Goal: Task Accomplishment & Management: Use online tool/utility

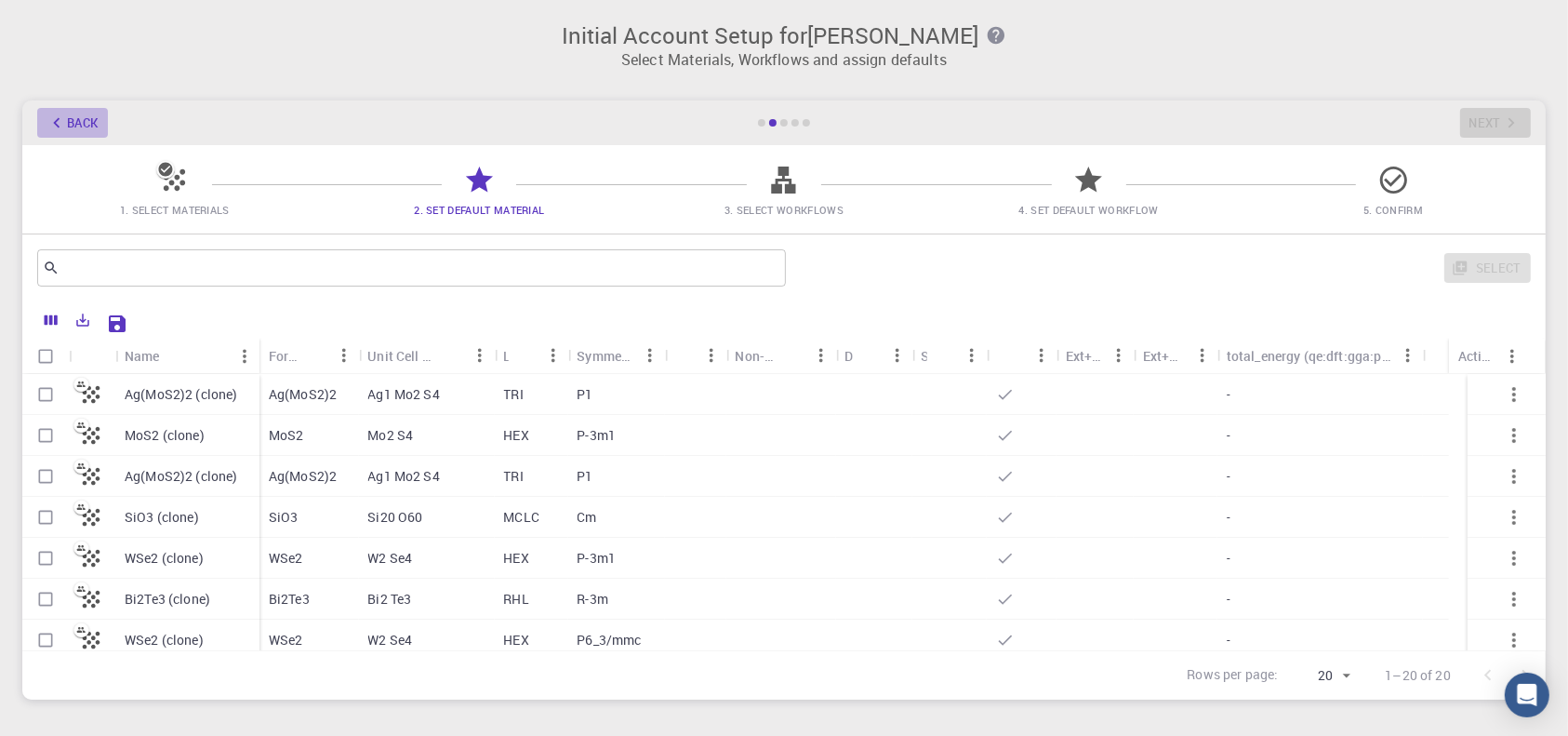
click at [68, 120] on button "Back" at bounding box center [71, 123] width 71 height 30
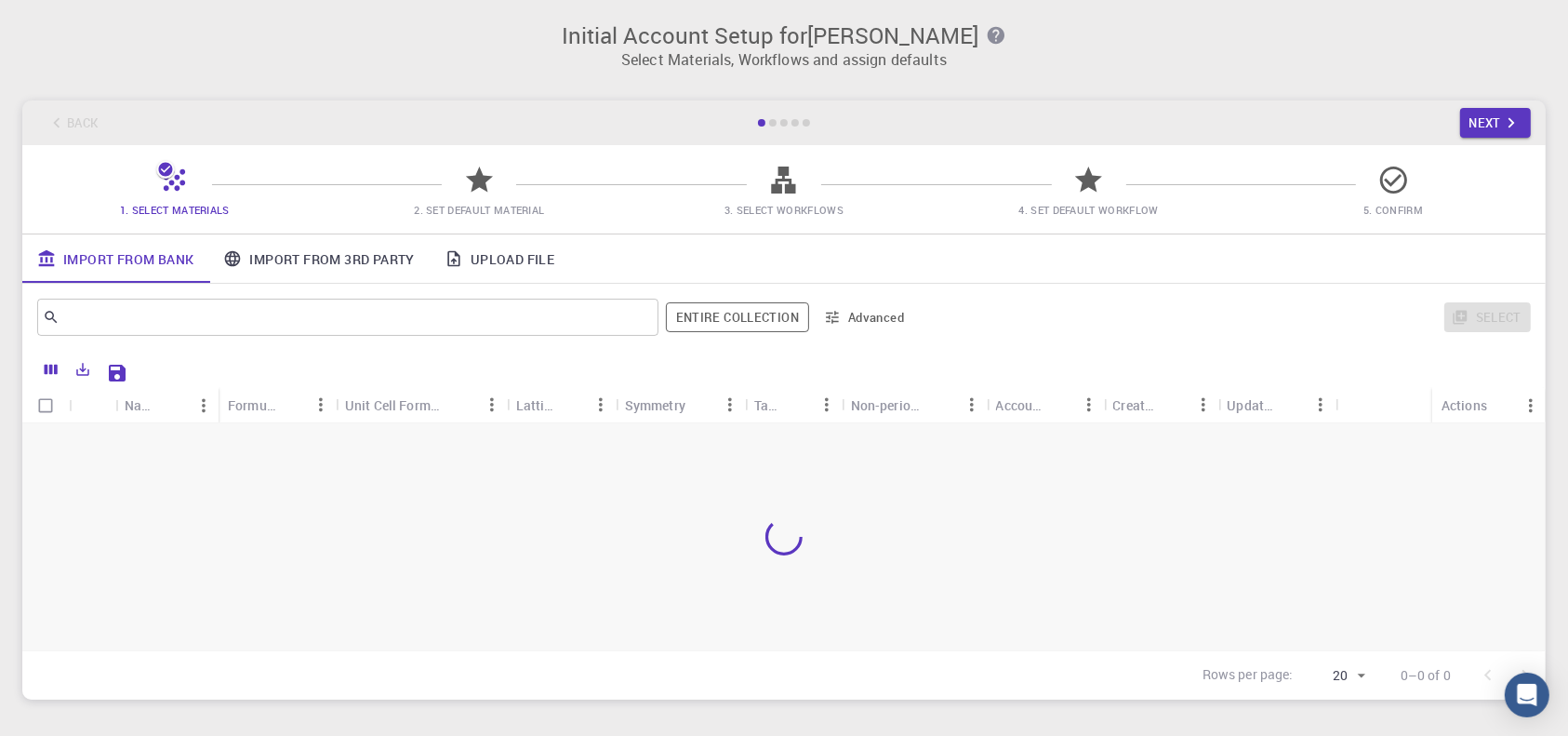
drag, startPoint x: 67, startPoint y: 120, endPoint x: 63, endPoint y: 139, distance: 19.4
click at [67, 120] on div "Back Next" at bounding box center [784, 122] width 1523 height 45
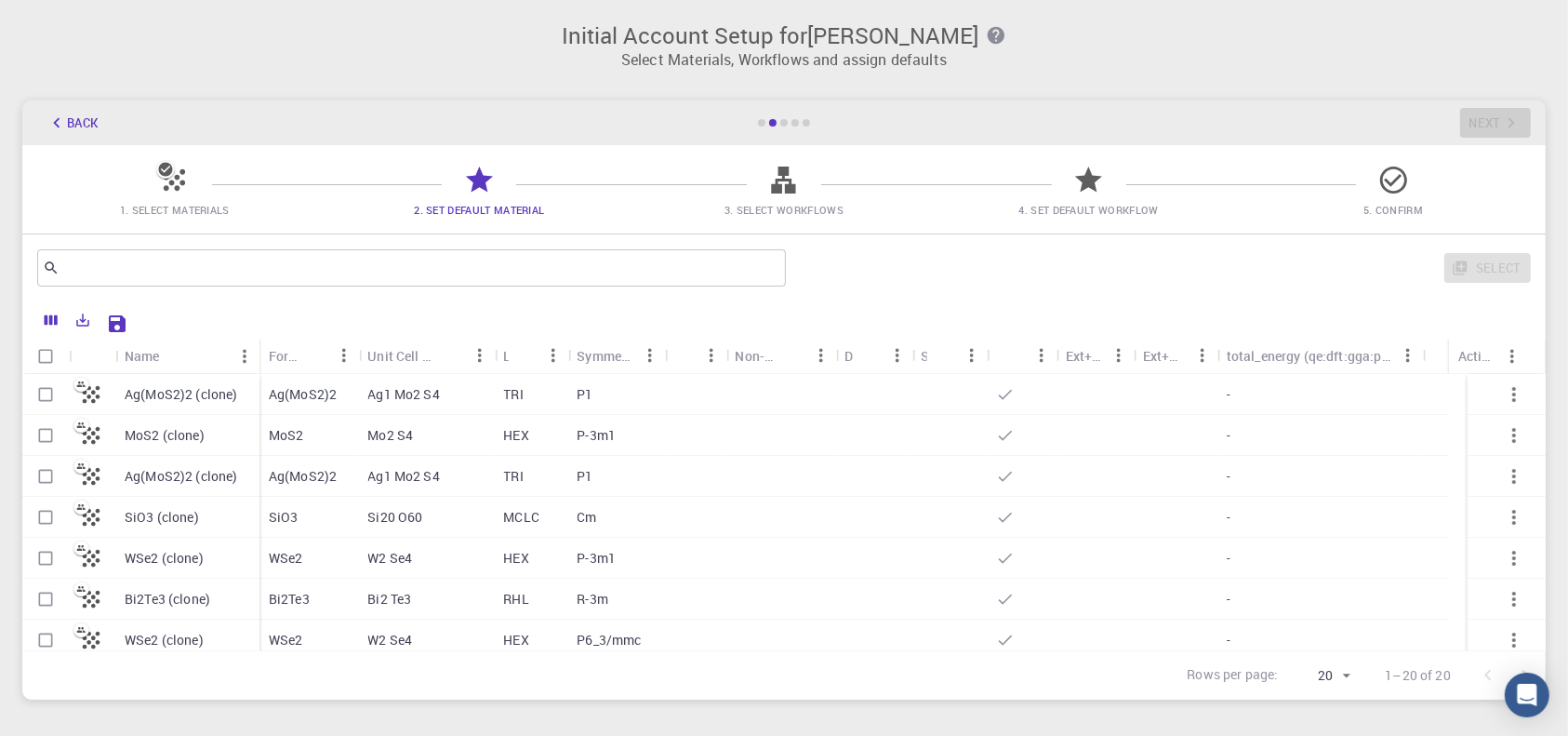
click at [56, 119] on icon "button" at bounding box center [57, 122] width 21 height 21
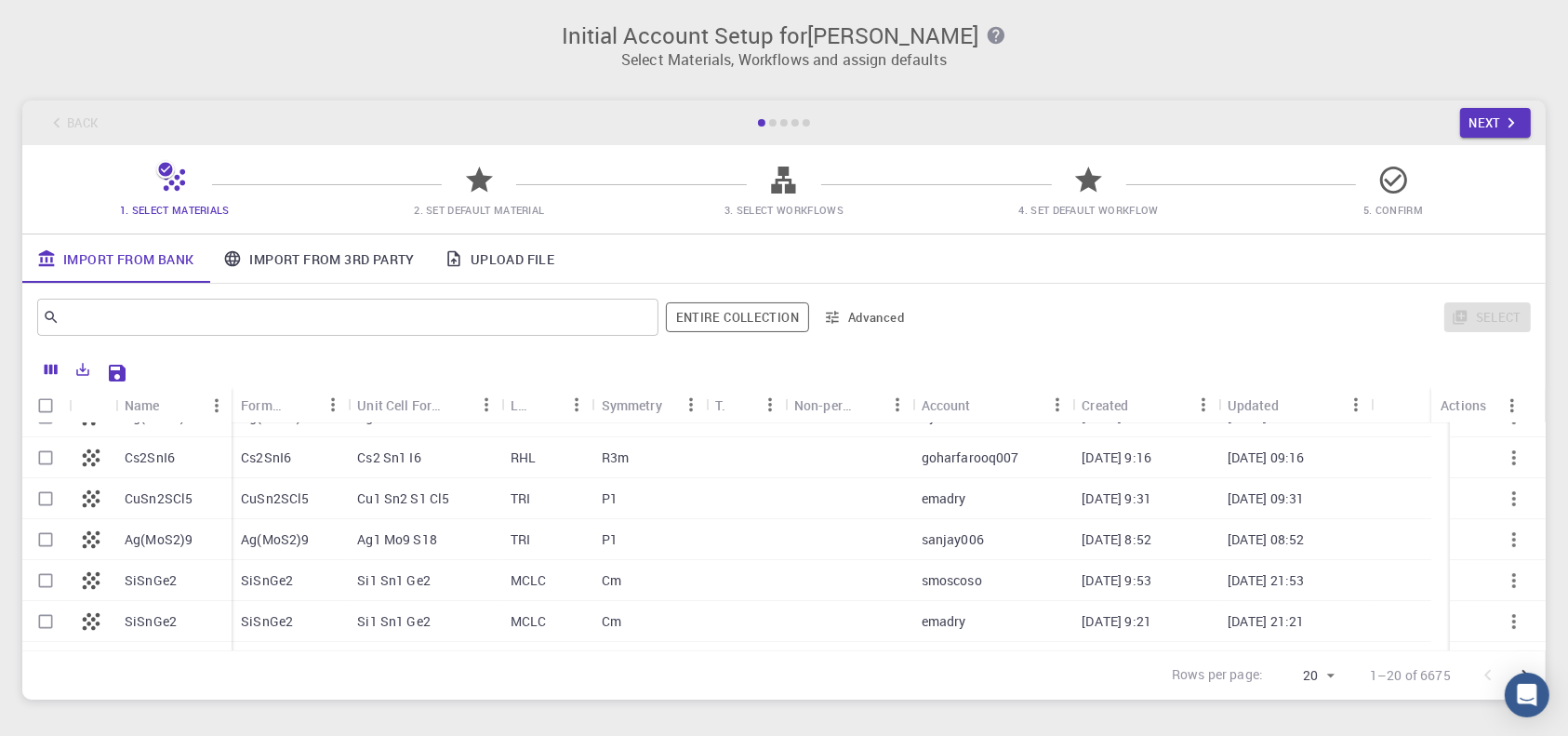
scroll to position [124, 0]
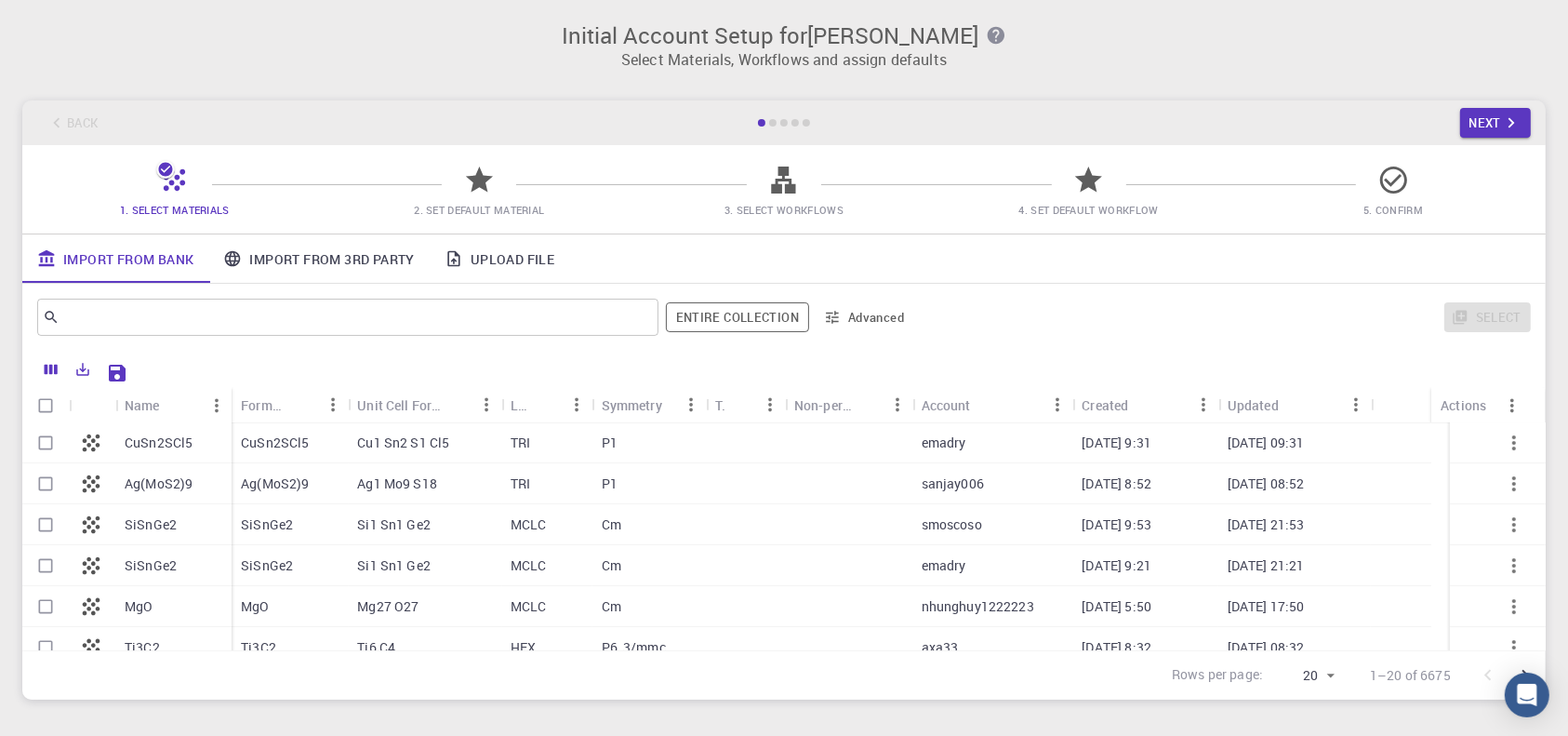
click at [336, 268] on link "Import From 3rd Party" at bounding box center [319, 258] width 220 height 49
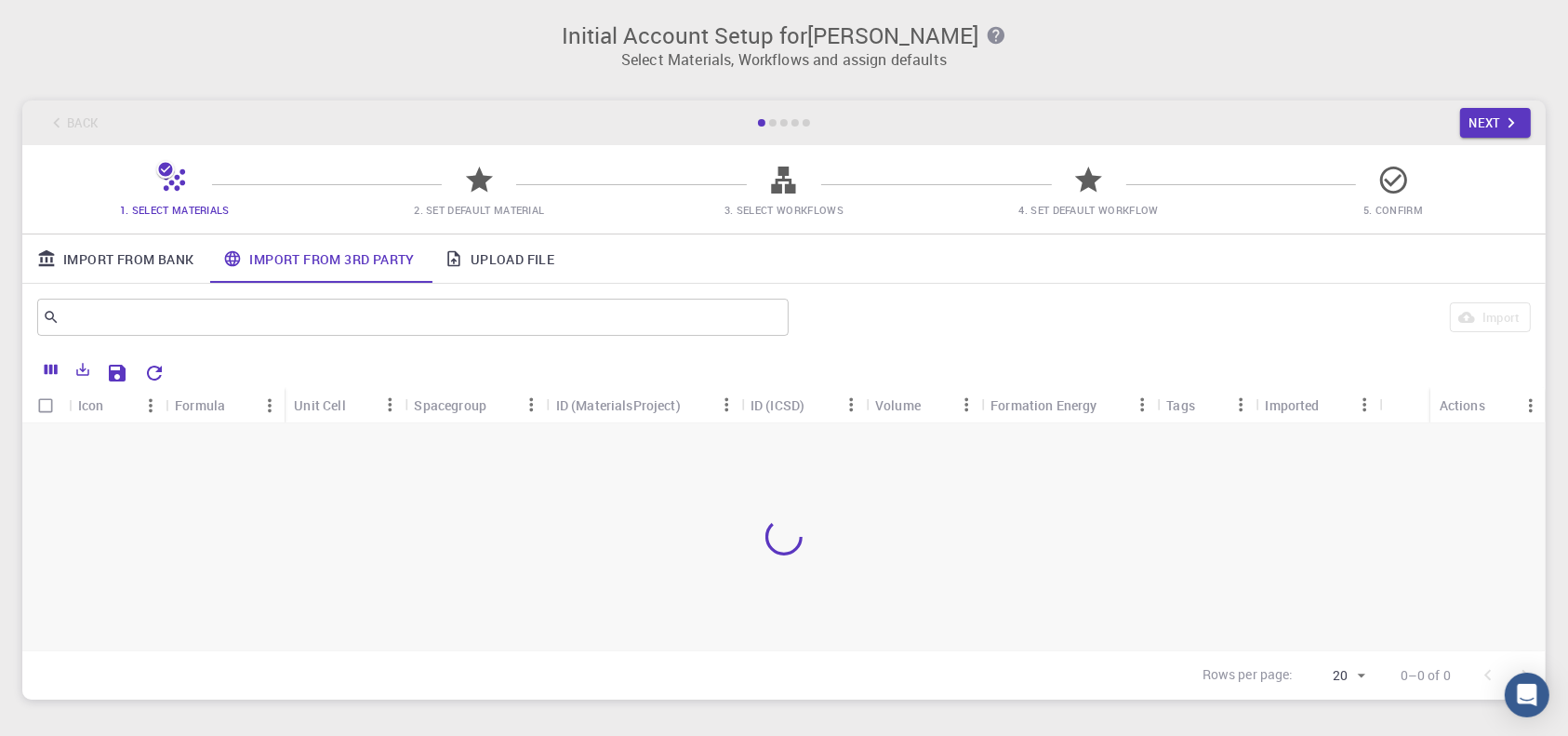
click at [504, 264] on link "Upload File" at bounding box center [499, 258] width 139 height 49
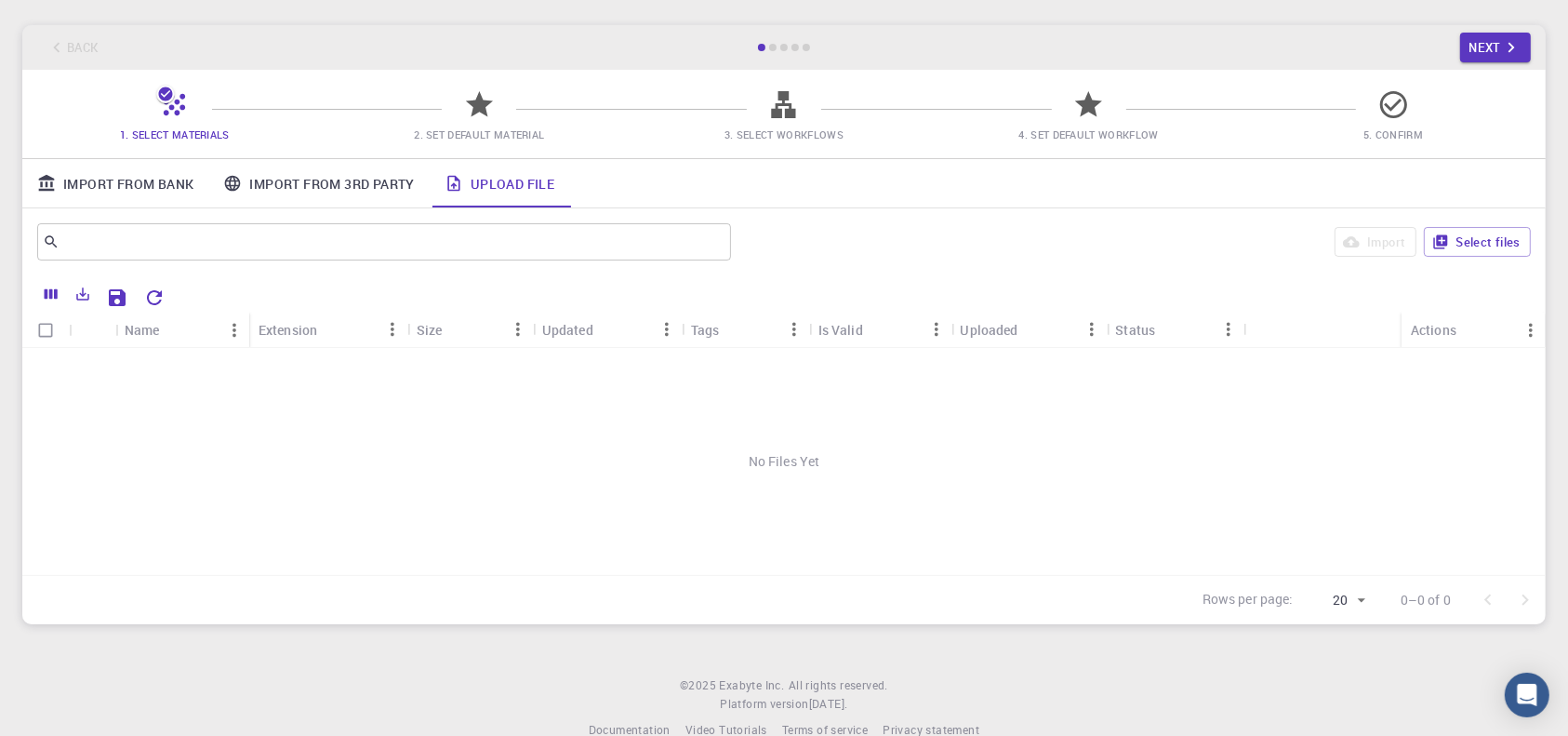
scroll to position [109, 0]
